Goal: Navigation & Orientation: Understand site structure

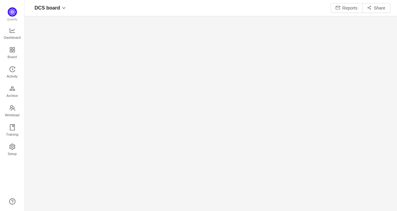
scroll to position [7, 8]
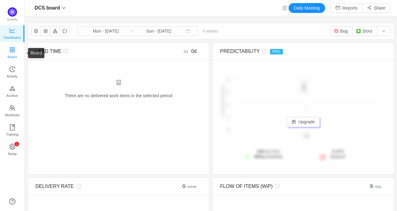
click at [13, 52] on span "Board" at bounding box center [12, 57] width 9 height 12
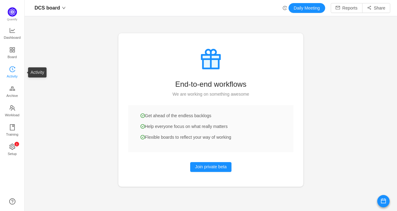
click at [10, 74] on span "Activity" at bounding box center [12, 76] width 11 height 12
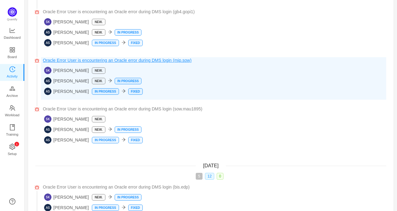
scroll to position [103, 0]
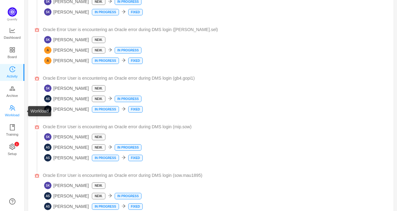
click at [15, 109] on span "Workload" at bounding box center [12, 115] width 14 height 12
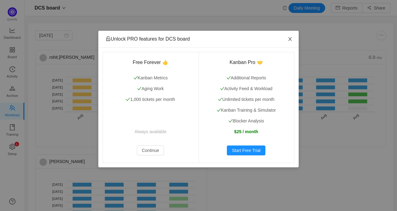
click at [292, 42] on span "Close" at bounding box center [289, 39] width 17 height 17
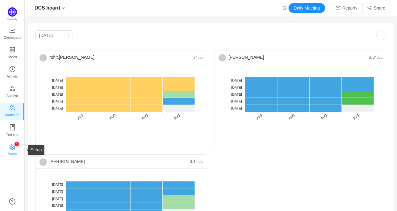
click at [10, 148] on span "Setup" at bounding box center [12, 154] width 9 height 12
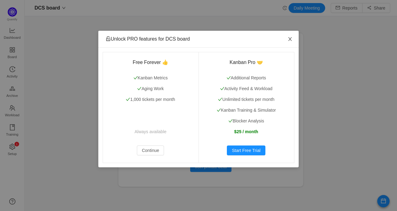
click at [287, 39] on icon "icon: close" at bounding box center [289, 39] width 5 height 5
